Goal: Information Seeking & Learning: Learn about a topic

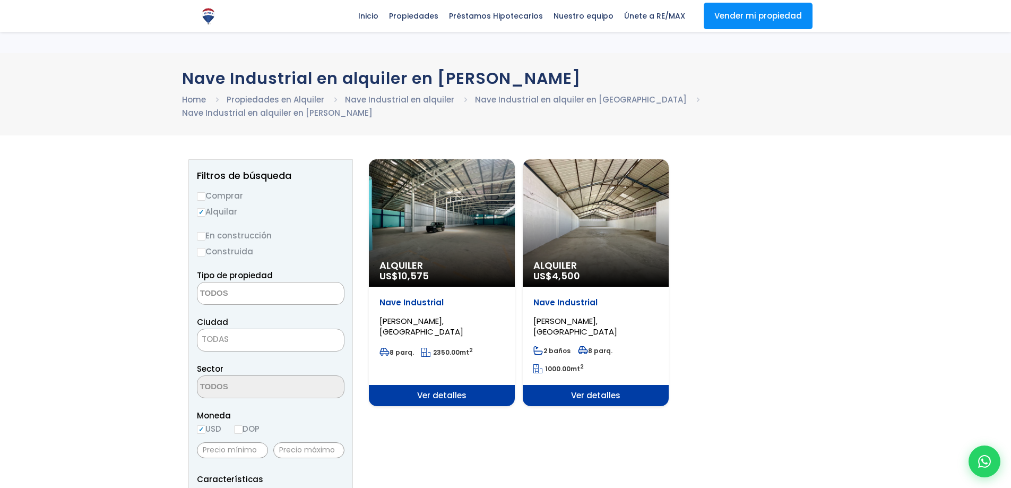
select select
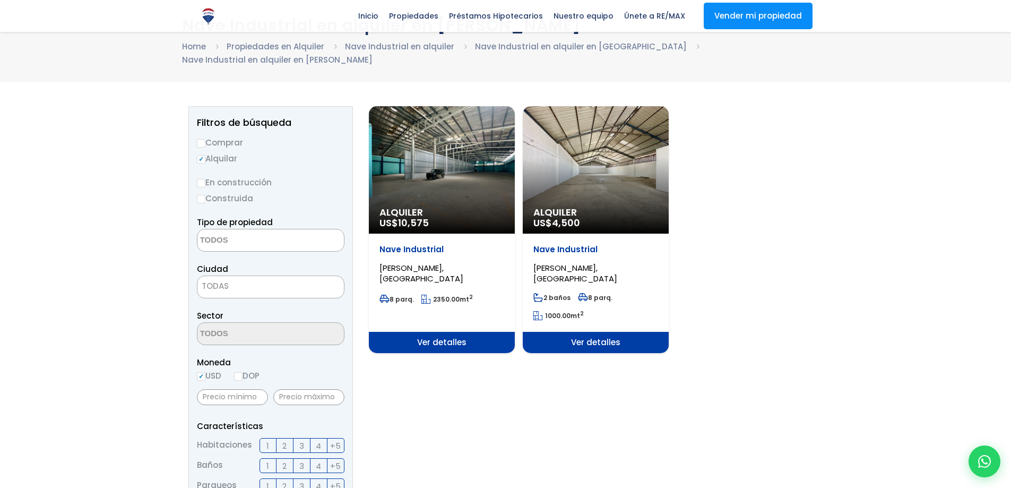
click at [429, 220] on span "4,500" at bounding box center [413, 222] width 31 height 13
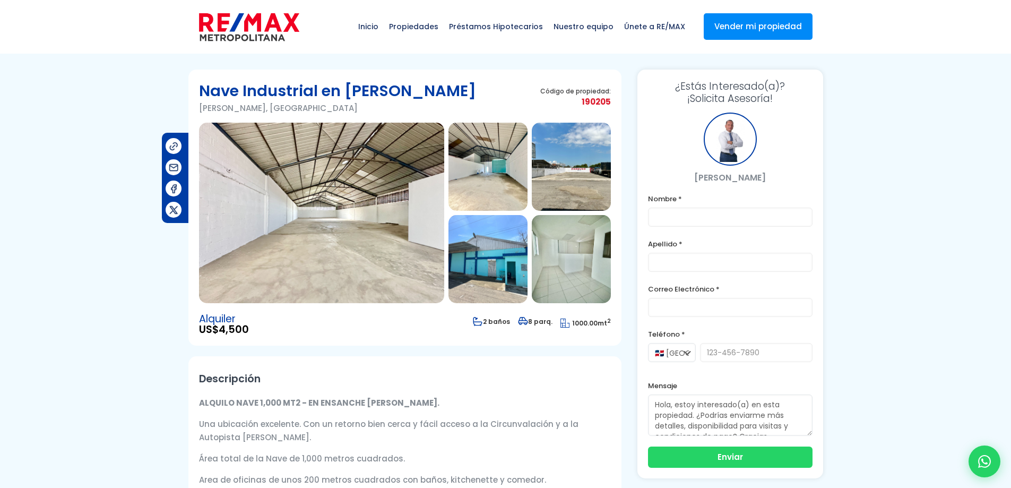
click at [478, 178] on img at bounding box center [487, 167] width 79 height 88
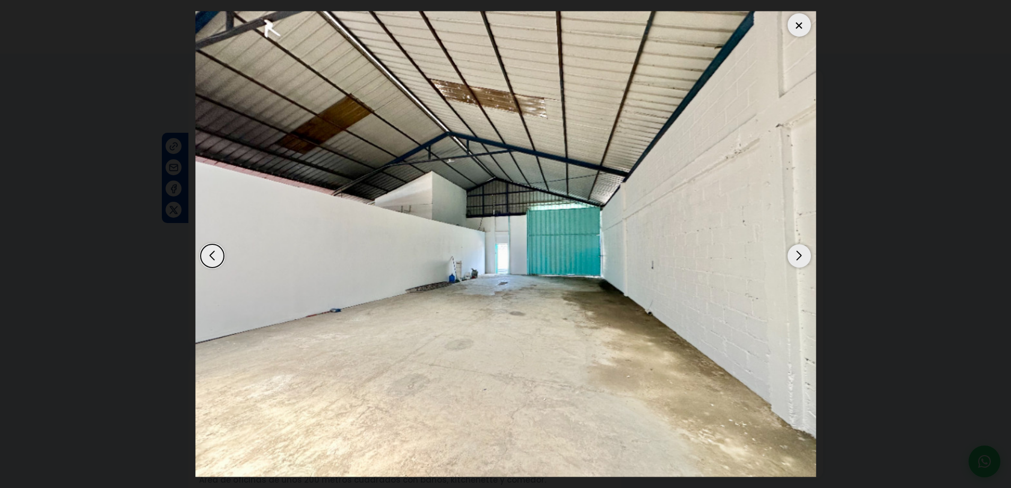
click at [793, 261] on div "Next slide" at bounding box center [799, 255] width 23 height 23
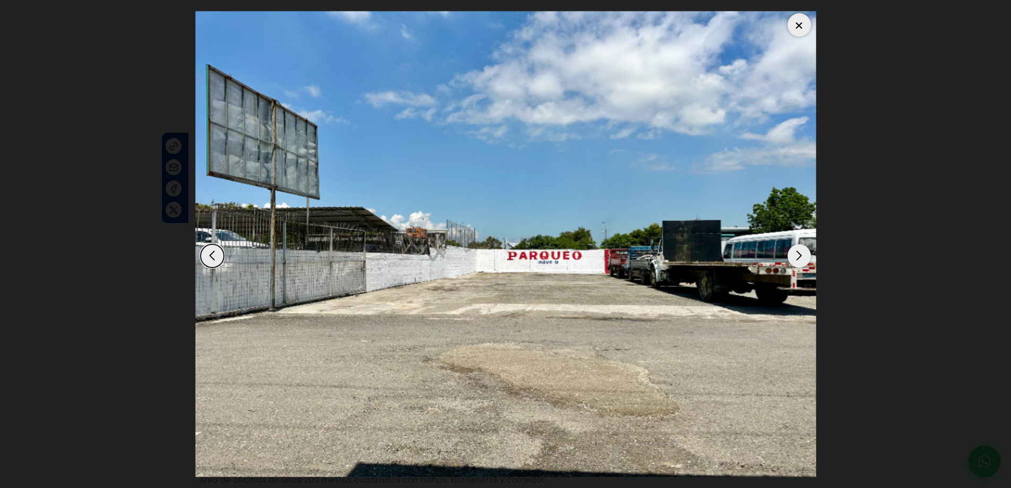
click at [795, 260] on div "Next slide" at bounding box center [799, 255] width 23 height 23
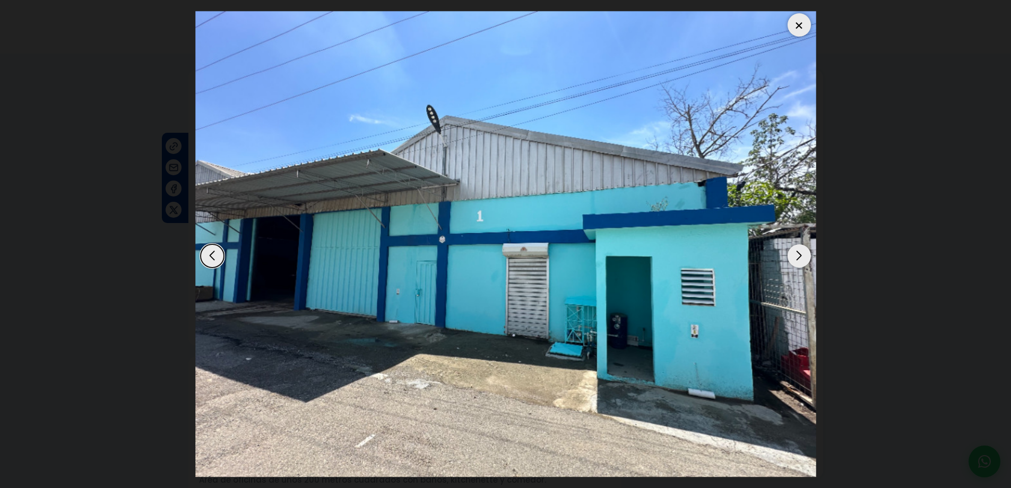
click at [795, 260] on div "Next slide" at bounding box center [799, 255] width 23 height 23
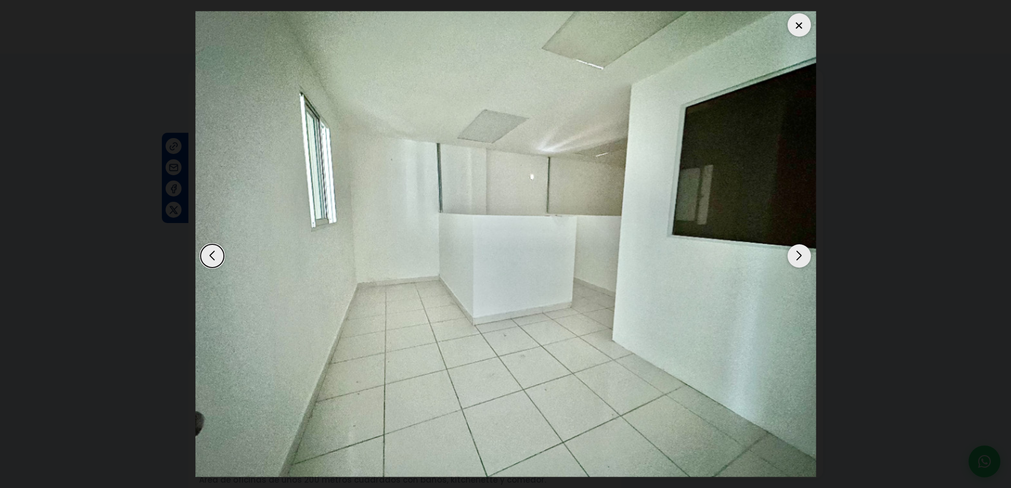
click at [795, 260] on div "Next slide" at bounding box center [799, 255] width 23 height 23
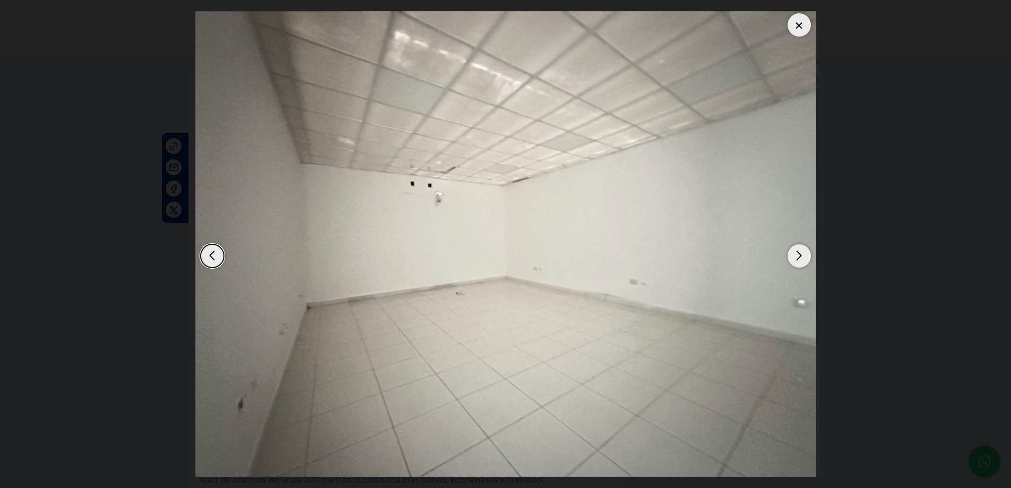
click at [795, 260] on div "Next slide" at bounding box center [799, 255] width 23 height 23
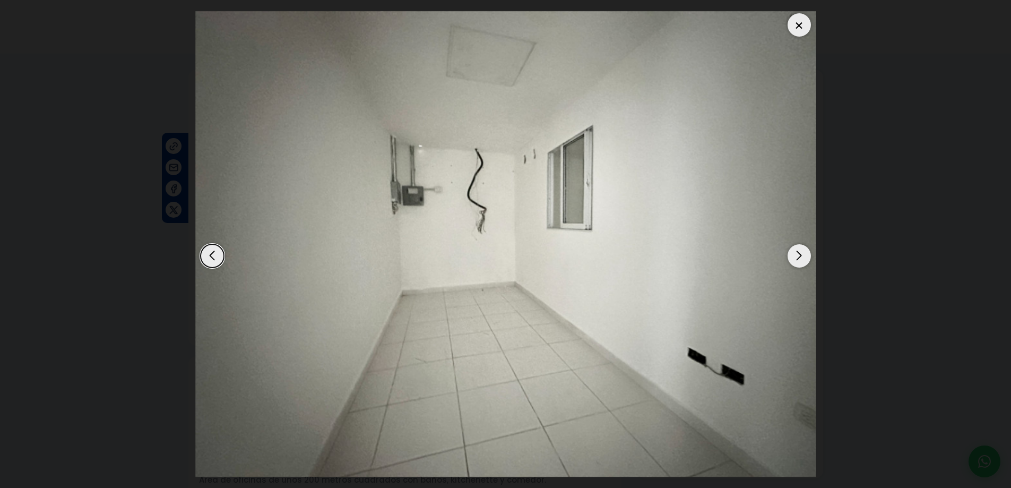
click at [795, 260] on div "Next slide" at bounding box center [799, 255] width 23 height 23
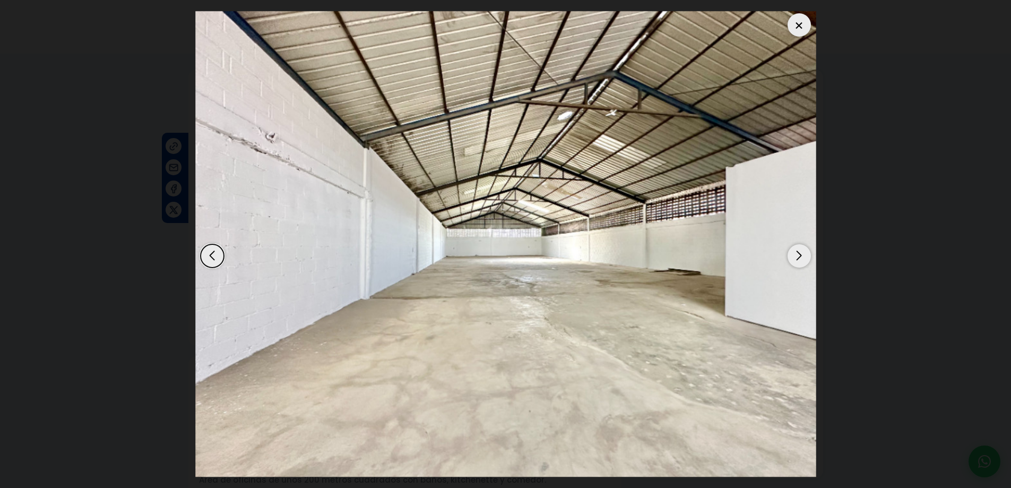
click at [795, 260] on div "Next slide" at bounding box center [799, 255] width 23 height 23
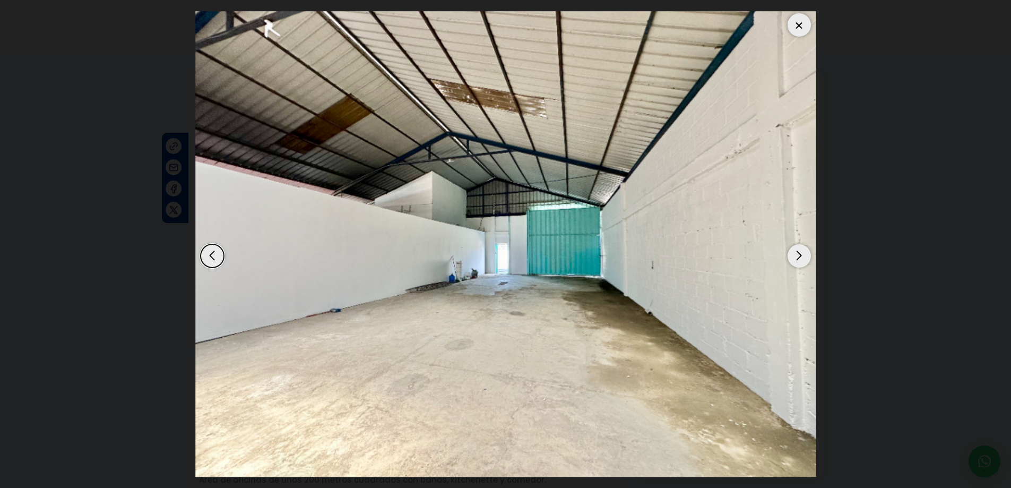
click at [795, 260] on div "Next slide" at bounding box center [799, 255] width 23 height 23
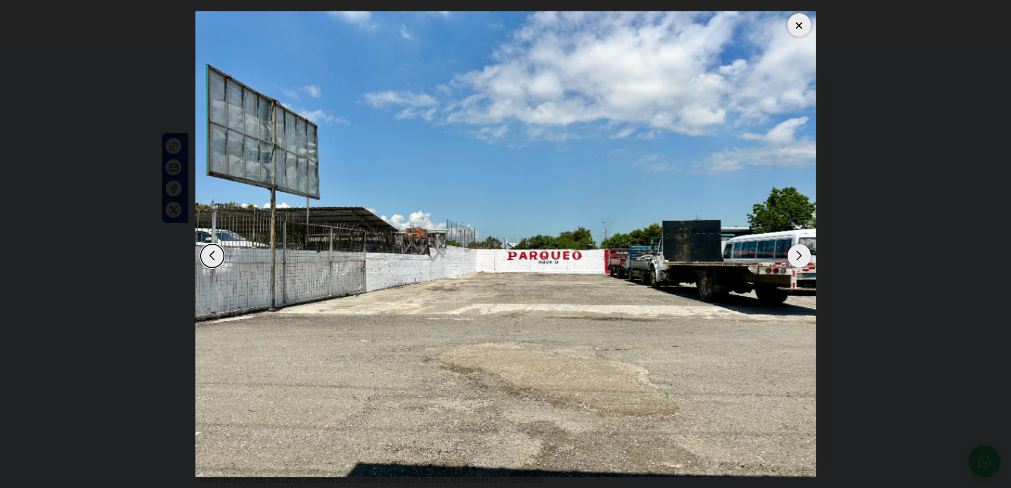
click at [795, 260] on div "Next slide" at bounding box center [799, 255] width 23 height 23
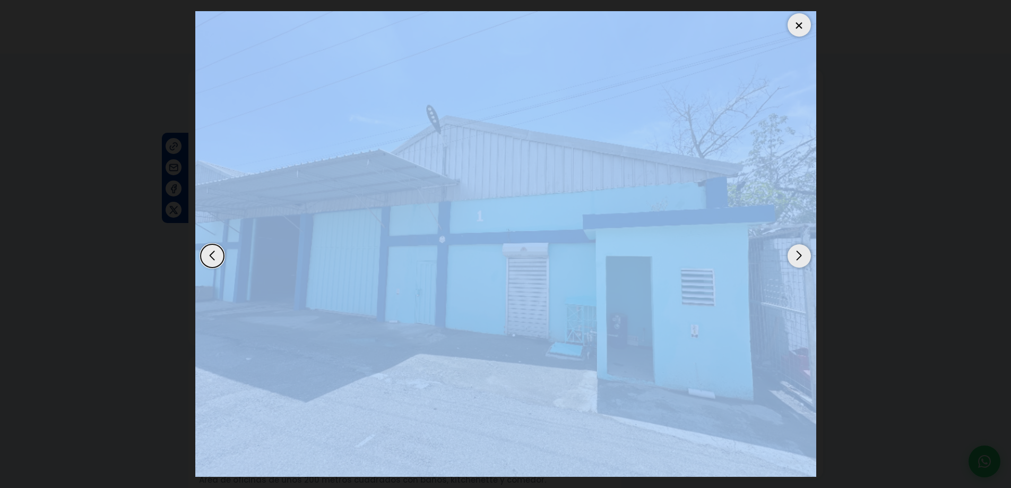
click at [795, 260] on div "Next slide" at bounding box center [799, 255] width 23 height 23
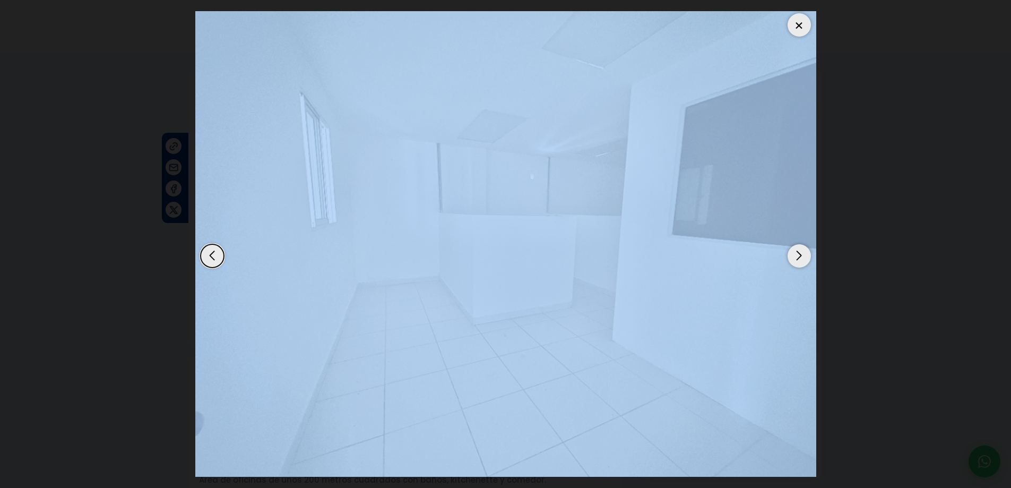
click at [795, 260] on div "Next slide" at bounding box center [799, 255] width 23 height 23
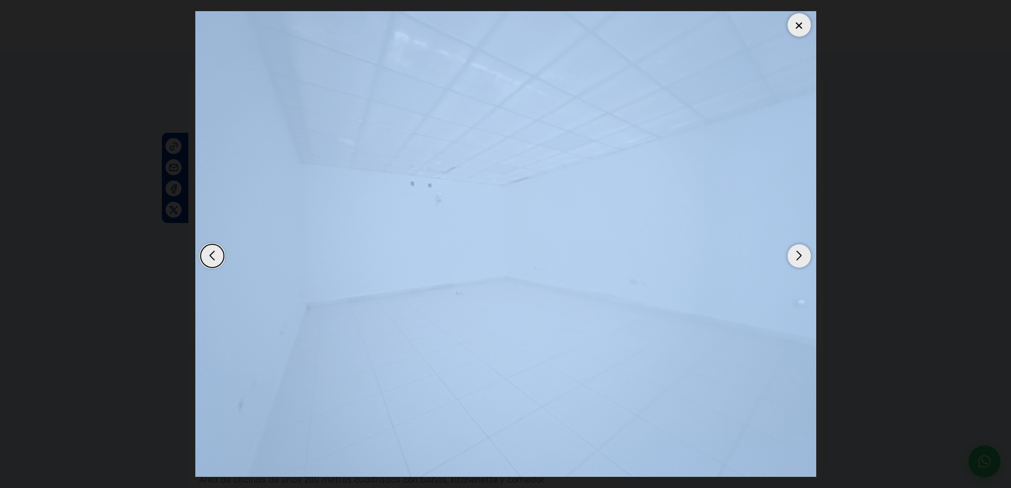
click at [795, 260] on div "Next slide" at bounding box center [799, 255] width 23 height 23
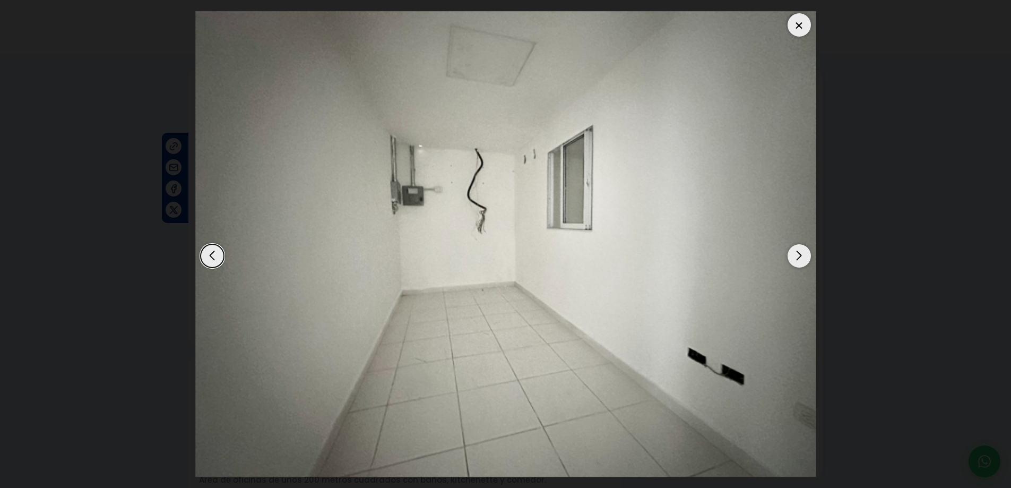
click at [824, 183] on dialog at bounding box center [505, 244] width 637 height 488
click at [797, 24] on div at bounding box center [799, 24] width 23 height 23
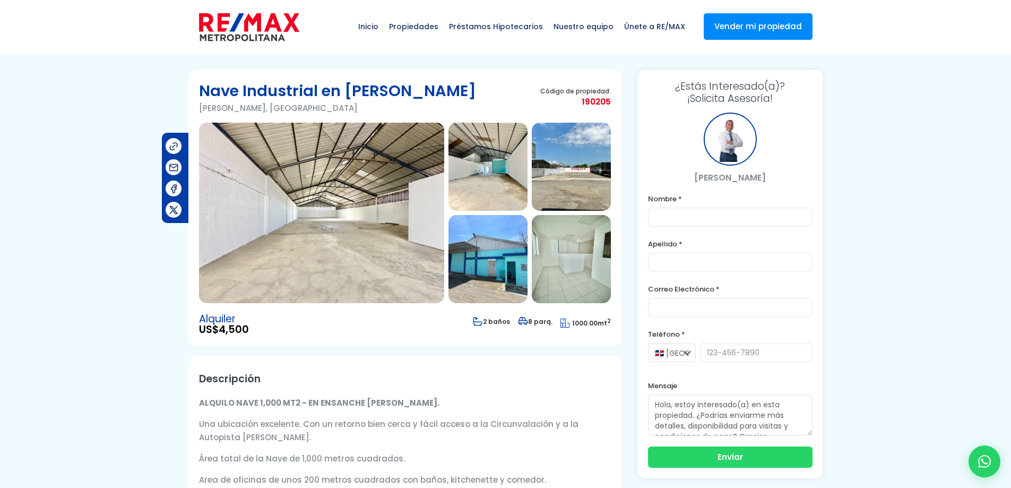
click at [512, 143] on img at bounding box center [487, 167] width 79 height 88
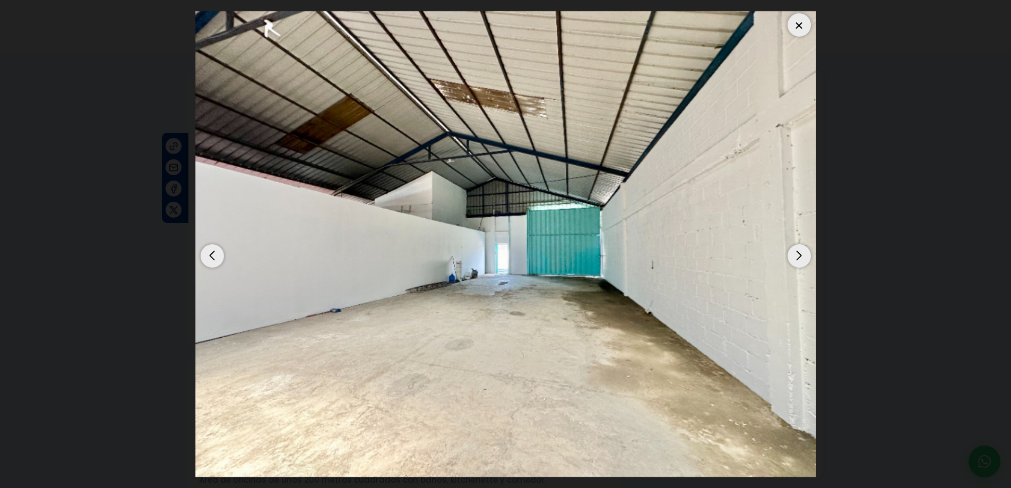
click at [803, 249] on div "Next slide" at bounding box center [799, 255] width 23 height 23
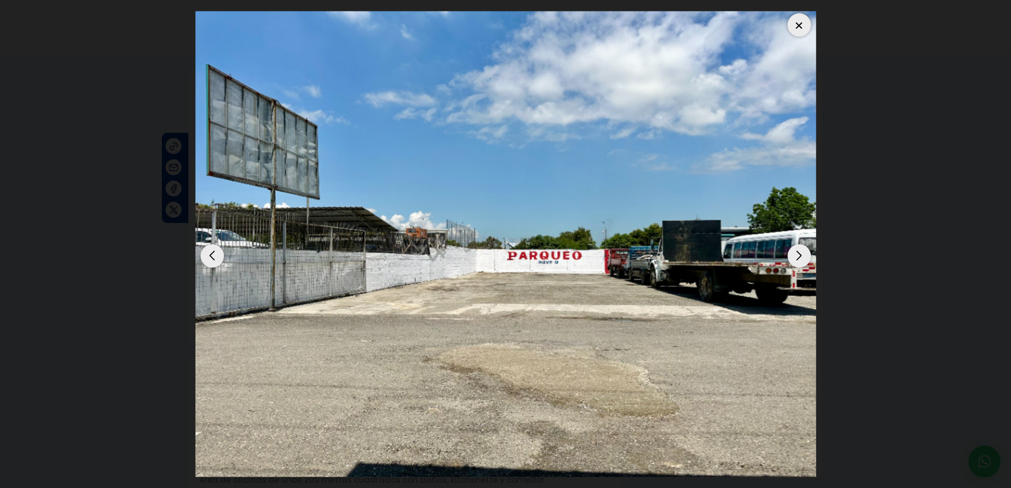
click at [799, 253] on div "Next slide" at bounding box center [799, 255] width 23 height 23
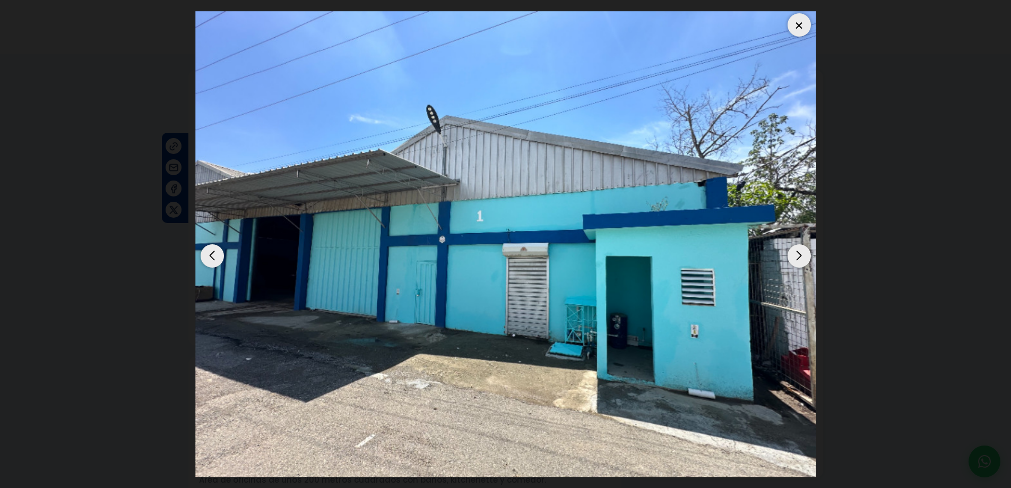
click at [799, 253] on div "Next slide" at bounding box center [799, 255] width 23 height 23
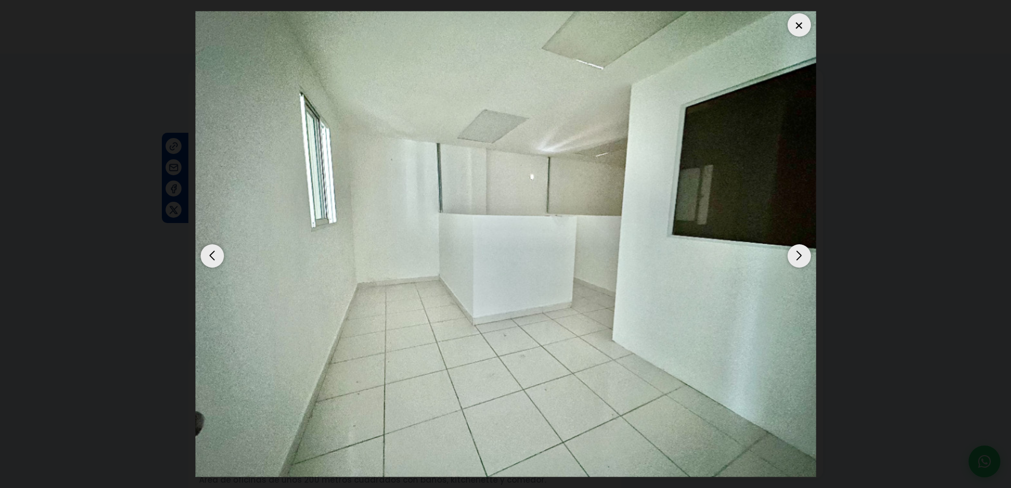
click at [799, 253] on div "Next slide" at bounding box center [799, 255] width 23 height 23
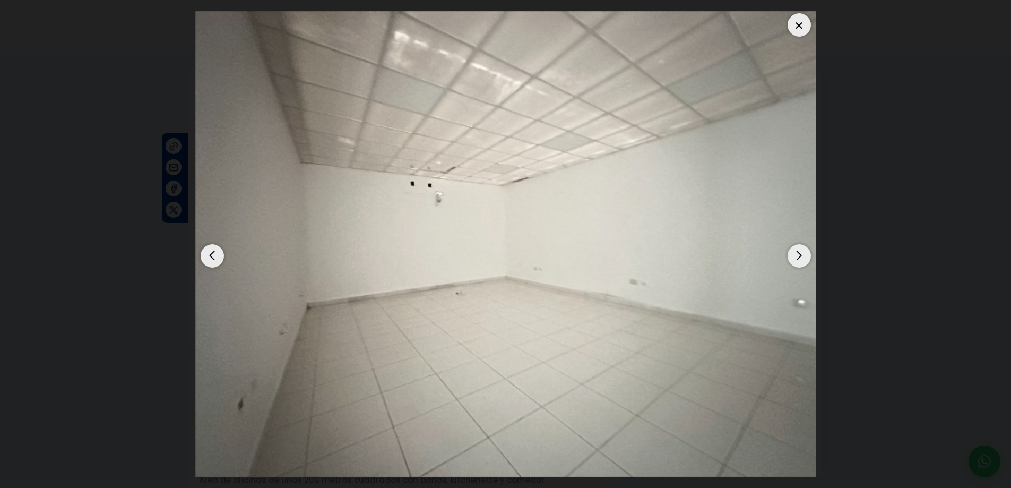
click at [799, 253] on div "Next slide" at bounding box center [799, 255] width 23 height 23
click at [791, 27] on div at bounding box center [799, 24] width 23 height 23
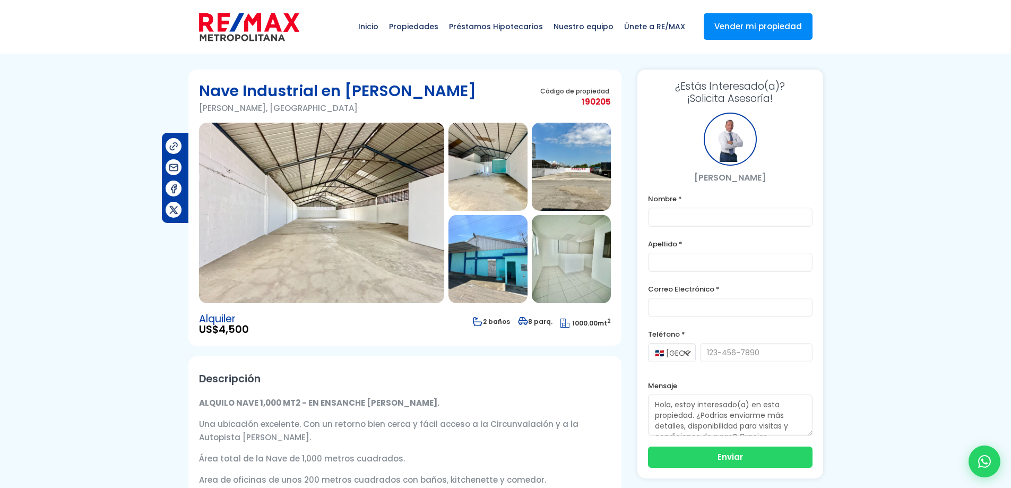
click at [503, 266] on img at bounding box center [487, 259] width 79 height 88
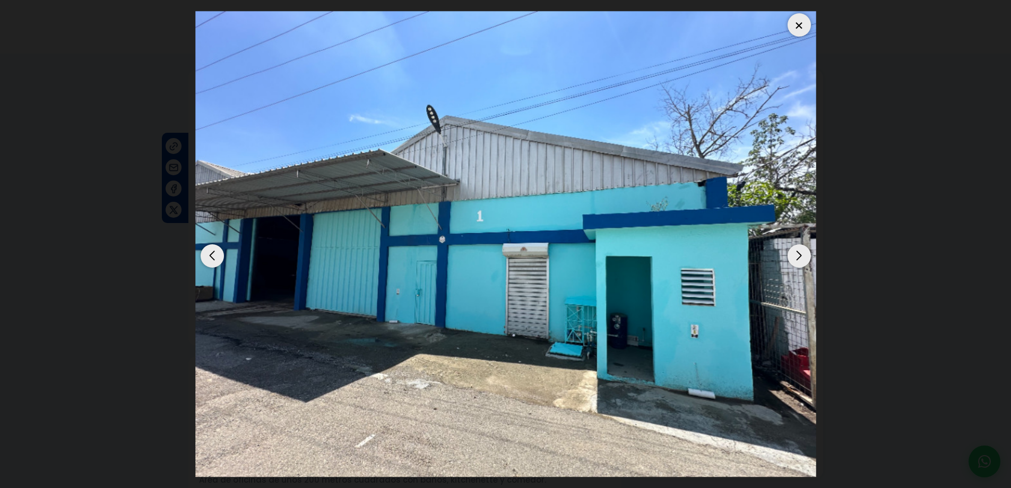
click at [187, 212] on dialog at bounding box center [505, 244] width 637 height 488
click at [797, 20] on div at bounding box center [799, 24] width 23 height 23
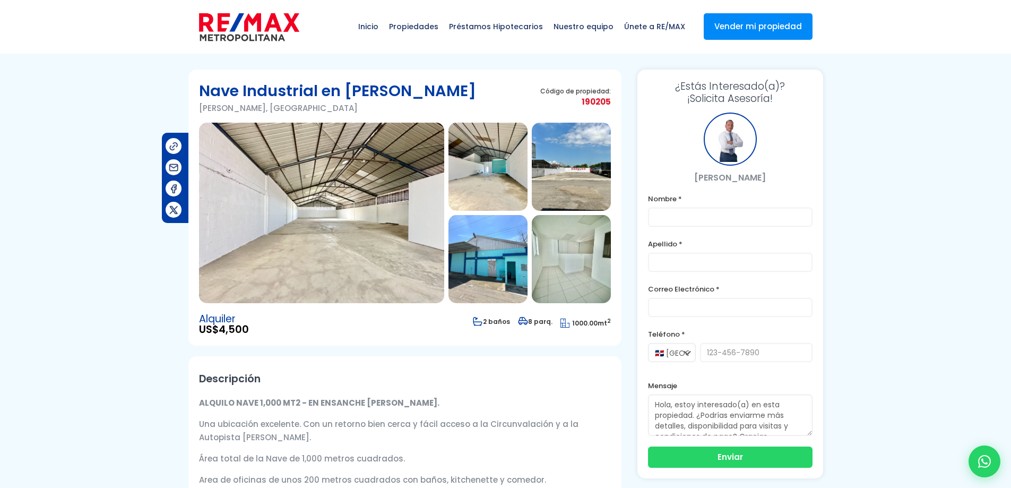
click at [390, 218] on img at bounding box center [321, 213] width 245 height 180
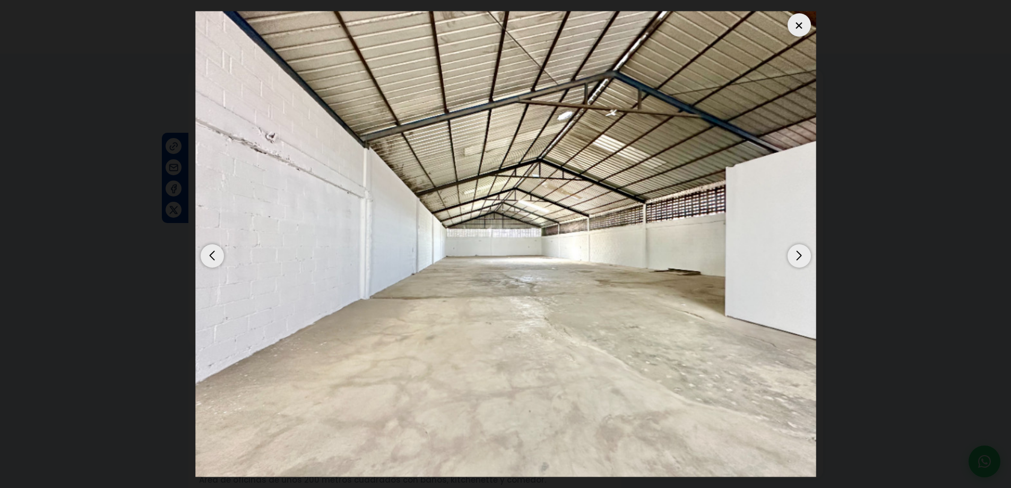
click at [808, 260] on div "Next slide" at bounding box center [799, 255] width 23 height 23
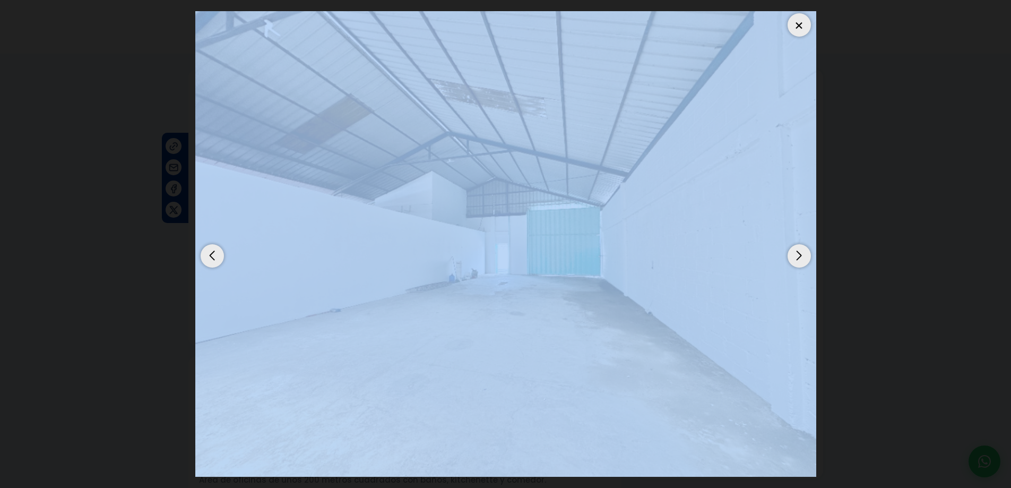
click at [808, 260] on div "Next slide" at bounding box center [799, 255] width 23 height 23
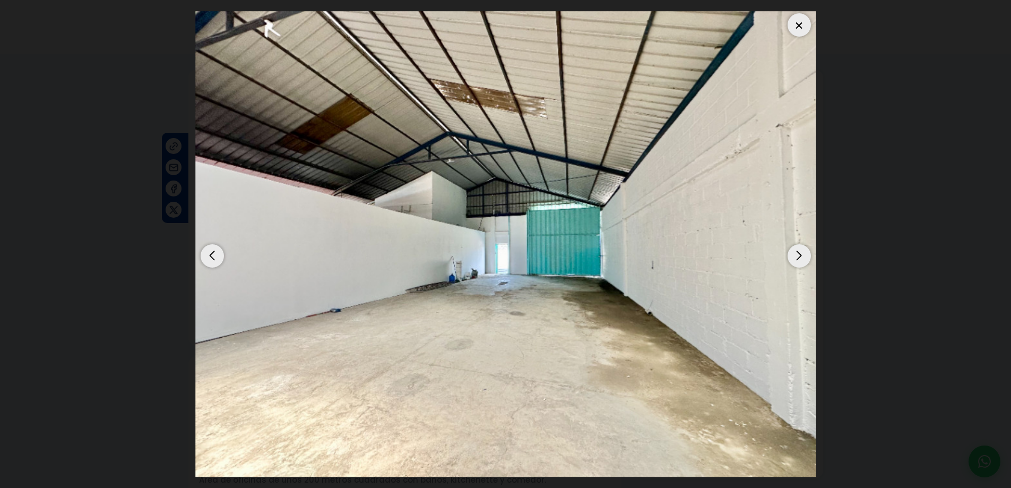
click at [808, 260] on div "Next slide" at bounding box center [799, 255] width 23 height 23
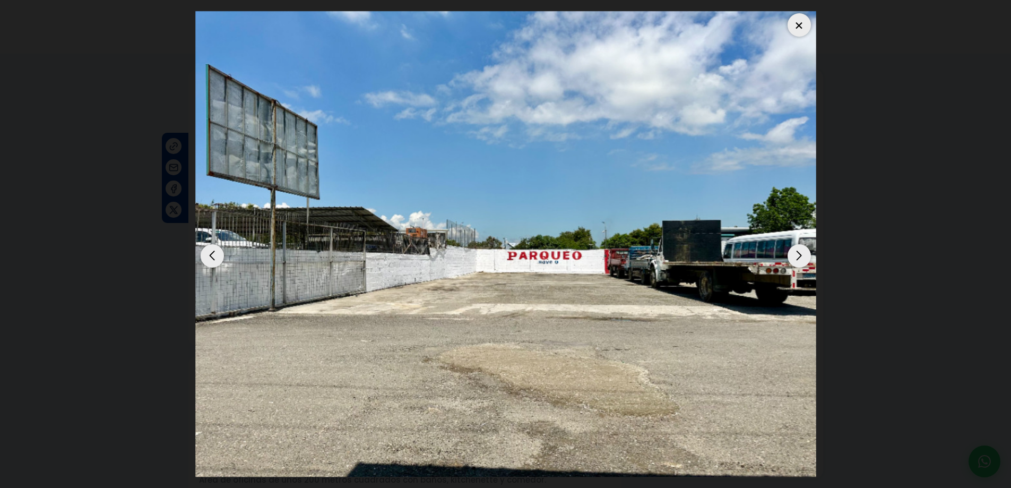
click at [824, 155] on dialog at bounding box center [505, 244] width 637 height 488
